Goal: Task Accomplishment & Management: Manage account settings

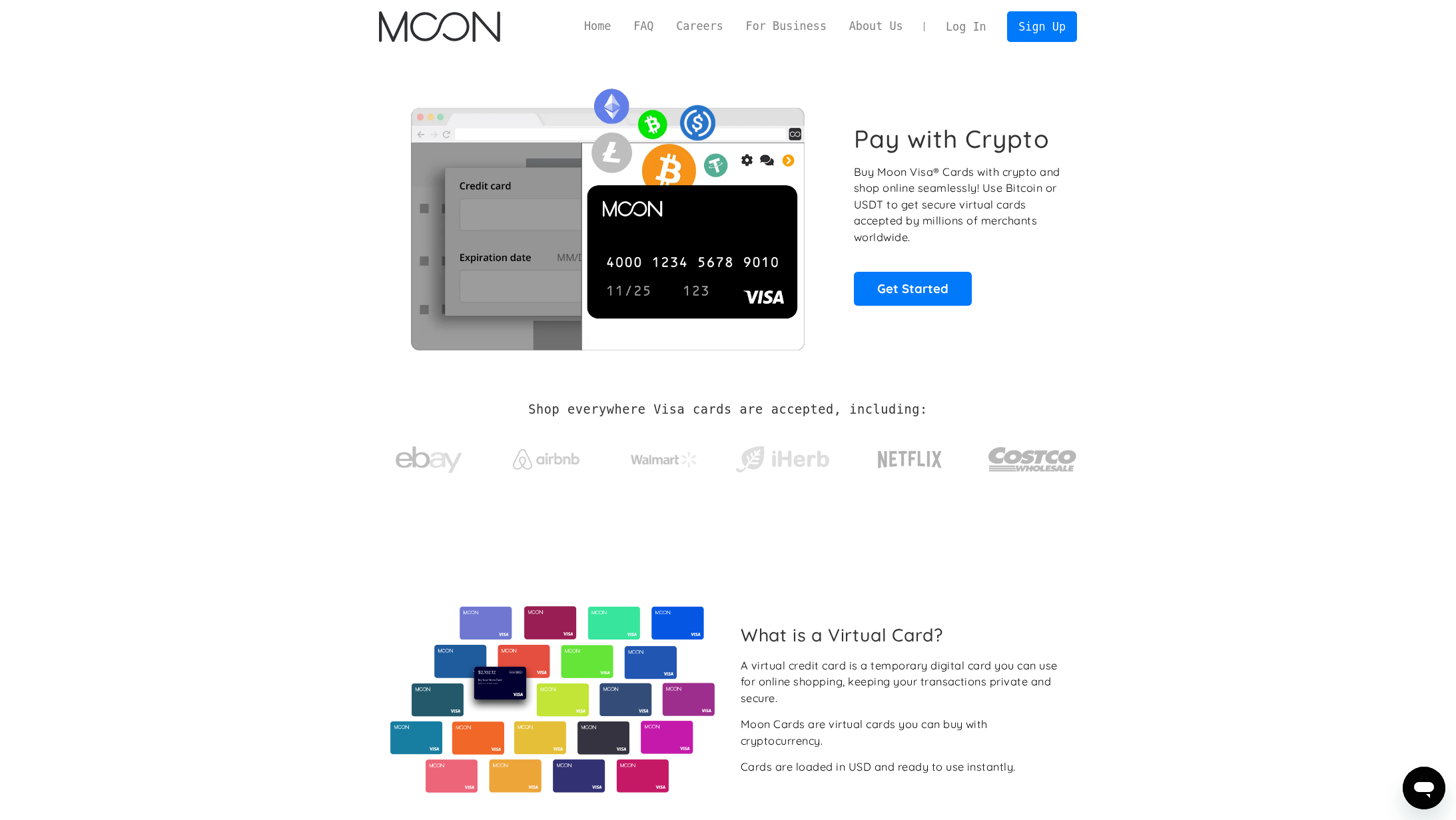
click at [968, 30] on link "Log In" at bounding box center [965, 27] width 63 height 29
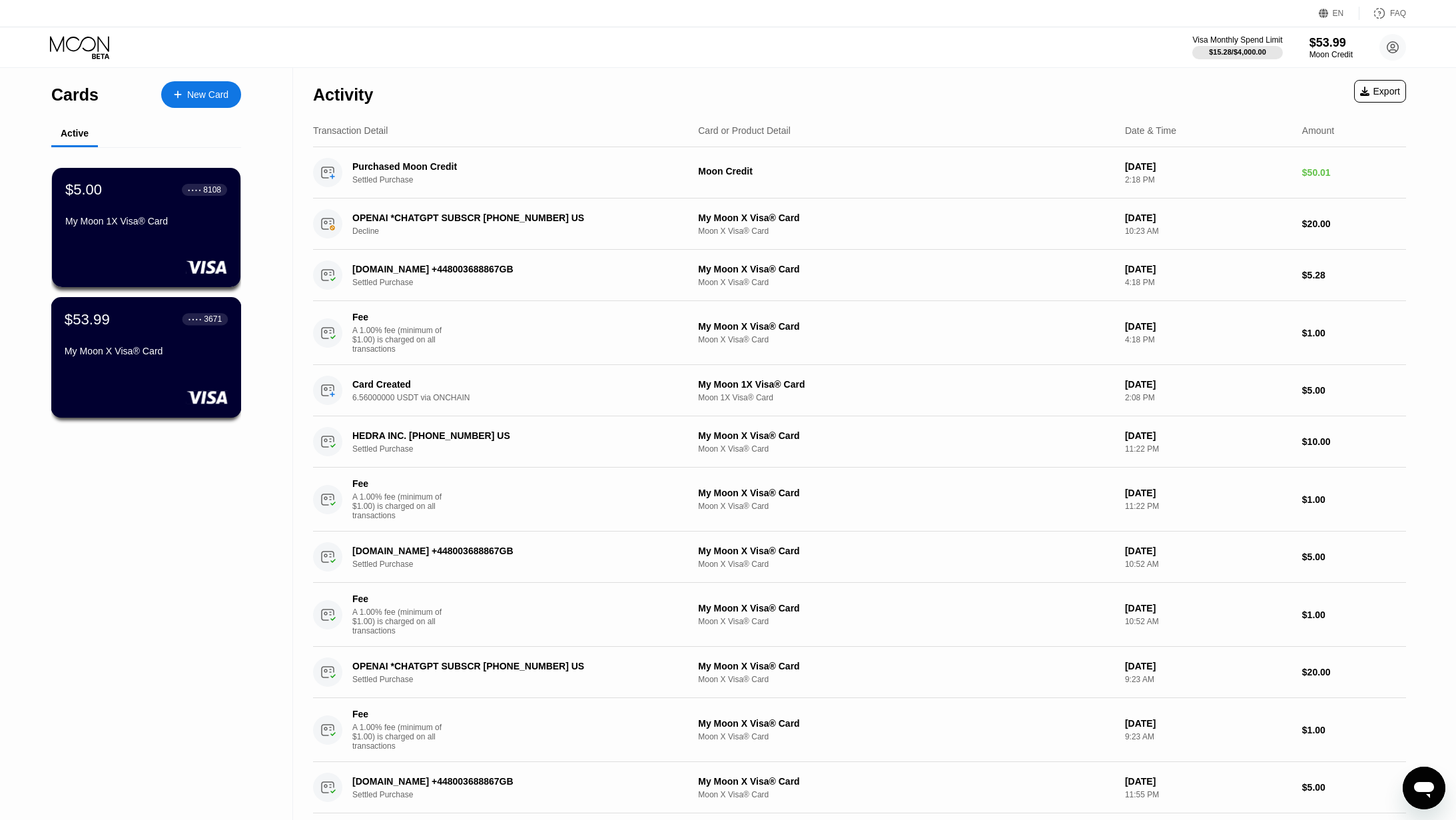
click at [161, 343] on div "$53.99 ● ● ● ● 3671 My Moon X Visa® Card" at bounding box center [146, 336] width 164 height 51
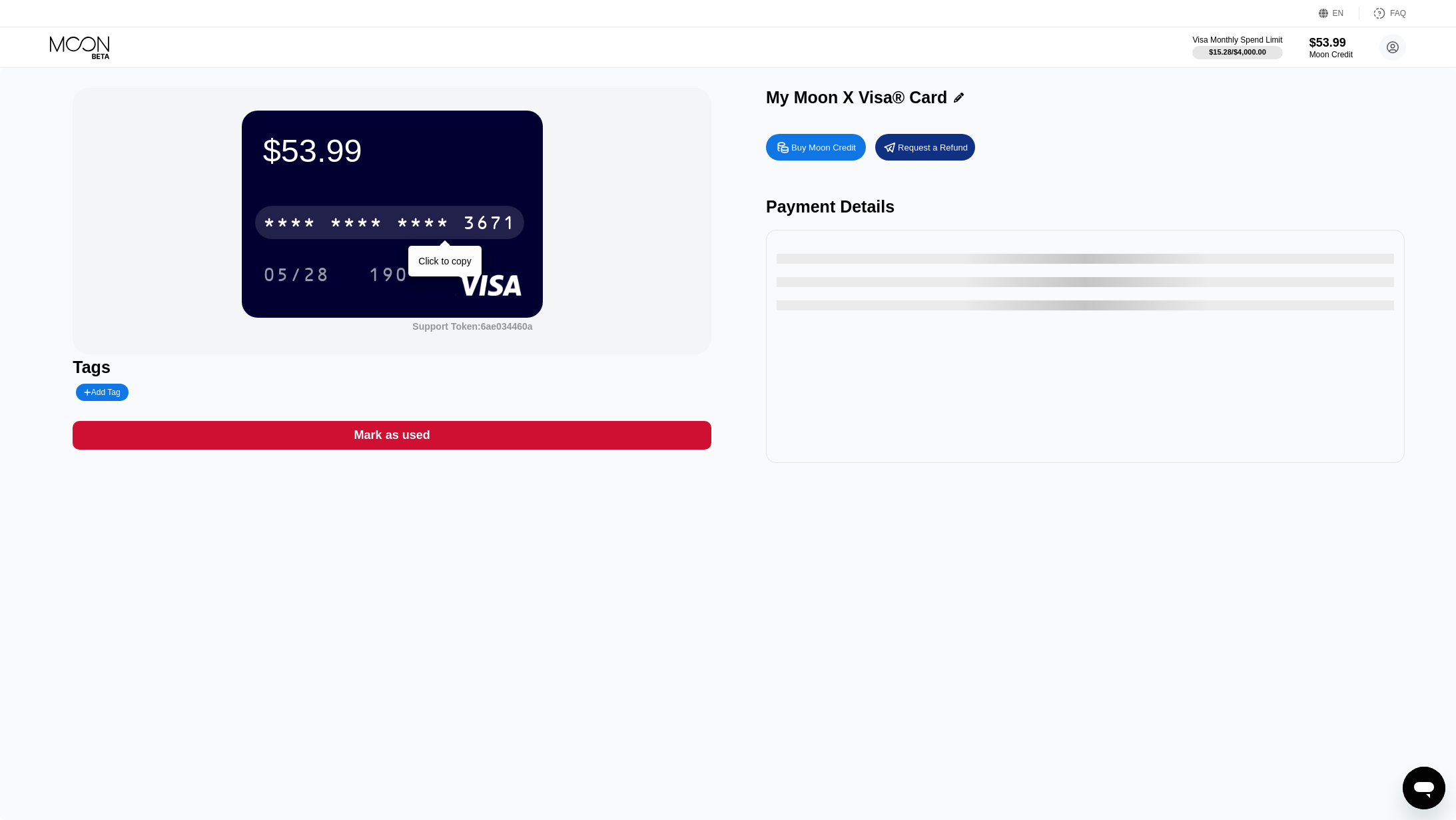
click at [474, 230] on div "3671" at bounding box center [489, 224] width 53 height 21
